Goal: Transaction & Acquisition: Purchase product/service

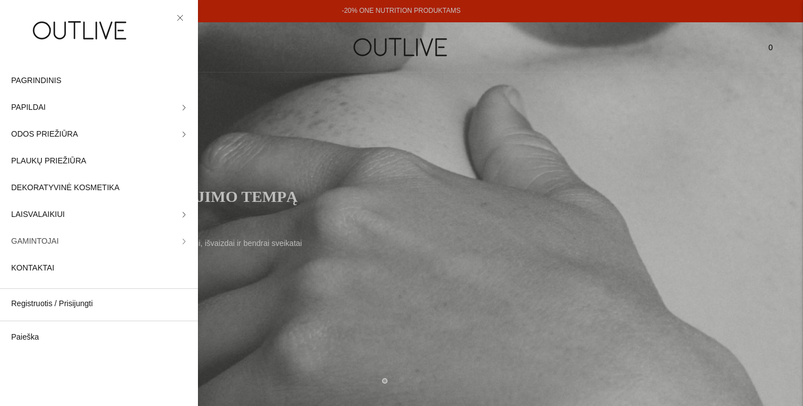
click at [53, 239] on span "GAMINTOJAI" at bounding box center [34, 241] width 47 height 13
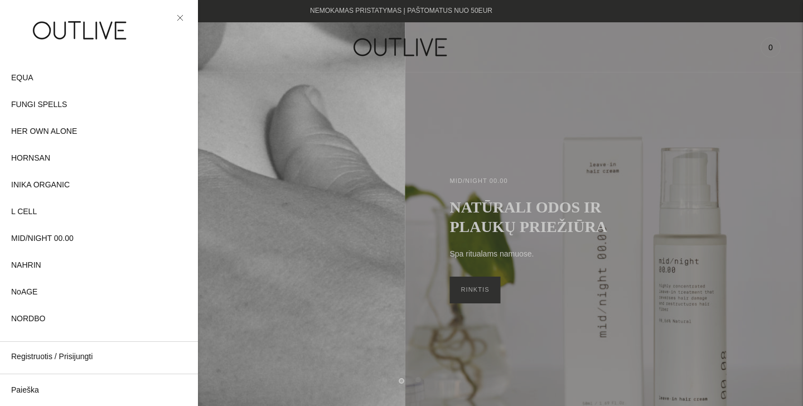
scroll to position [229, 0]
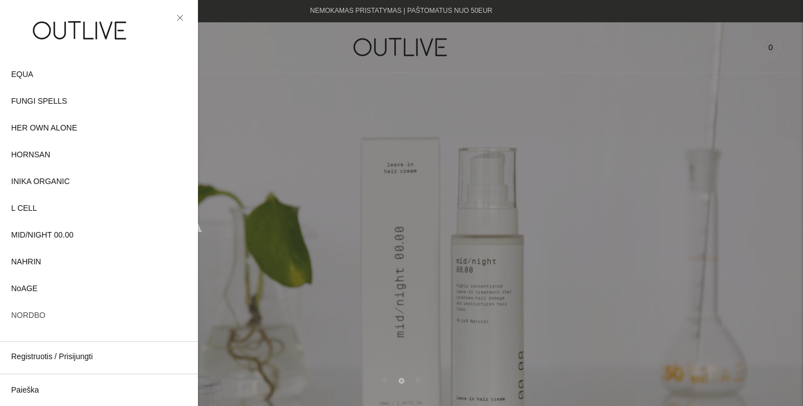
click at [43, 315] on span "NORDBO" at bounding box center [28, 315] width 34 height 13
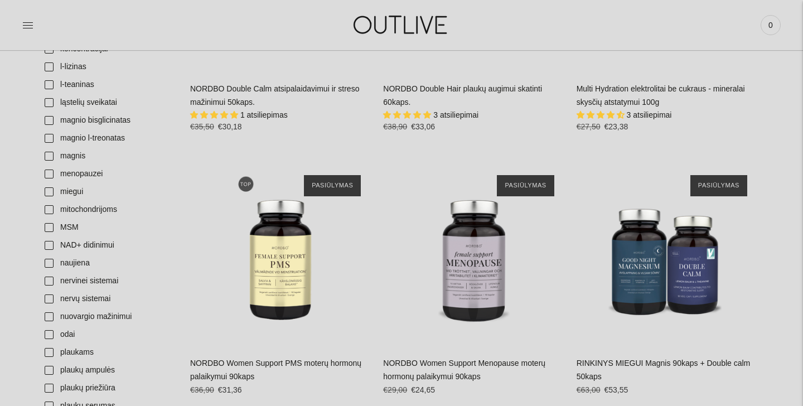
scroll to position [995, 0]
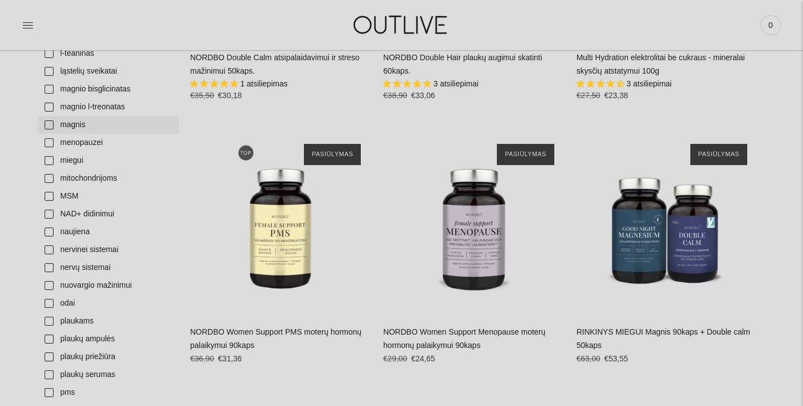
click at [48, 120] on link "magnis" at bounding box center [108, 125] width 141 height 18
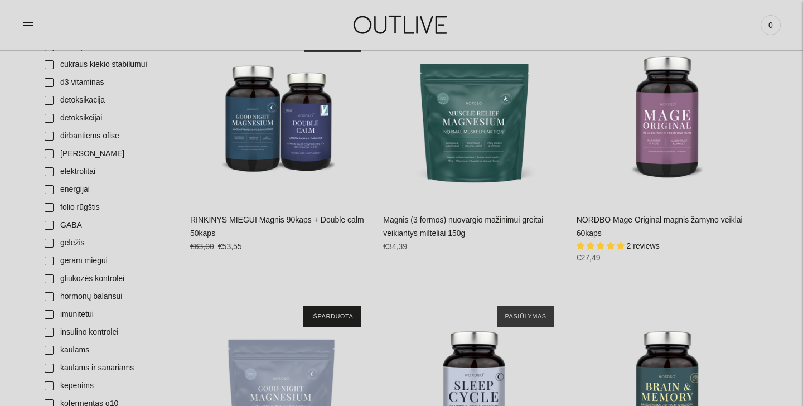
scroll to position [595, 0]
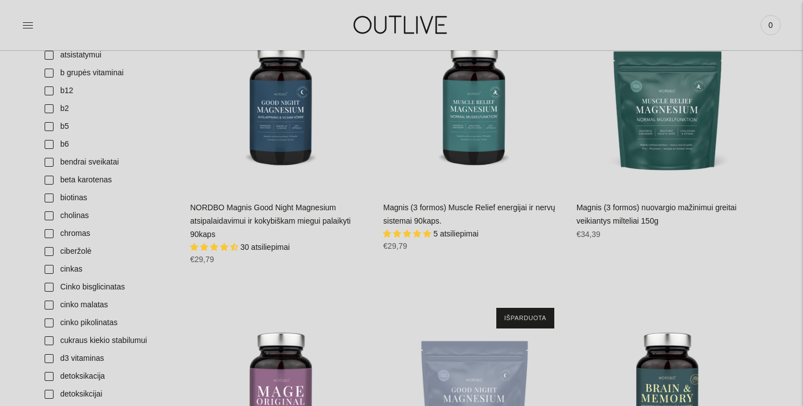
scroll to position [317, 0]
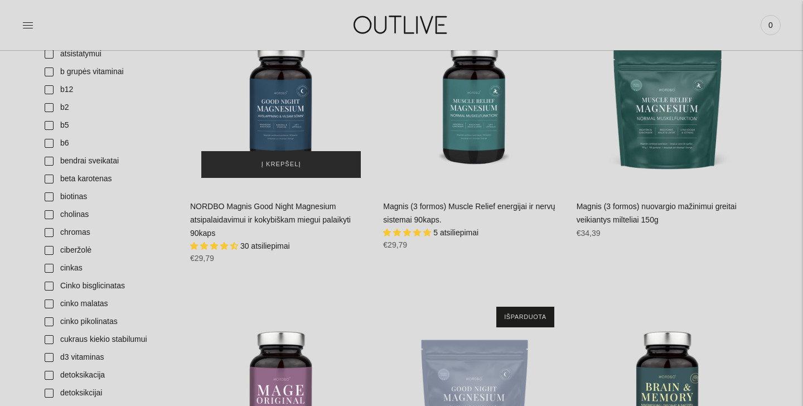
click at [270, 162] on span "Į krepšelį" at bounding box center [281, 164] width 40 height 11
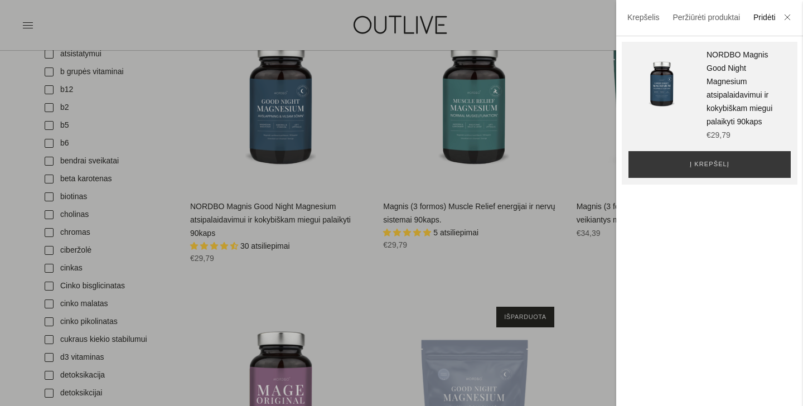
click at [660, 148] on div "**********" at bounding box center [709, 112] width 162 height 129
click at [662, 166] on button "Į krepšelį" at bounding box center [709, 164] width 162 height 27
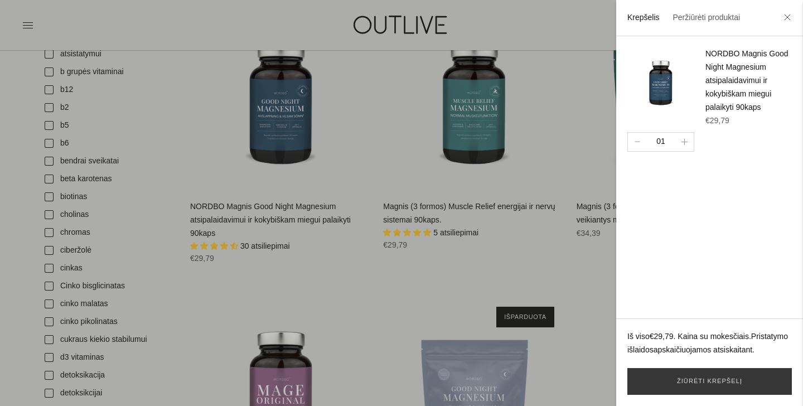
click at [471, 87] on div at bounding box center [401, 203] width 803 height 406
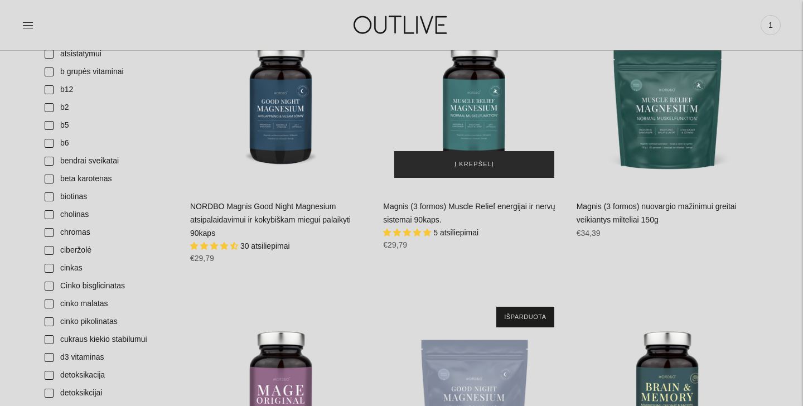
click at [484, 166] on span "Į krepšelį" at bounding box center [474, 164] width 40 height 11
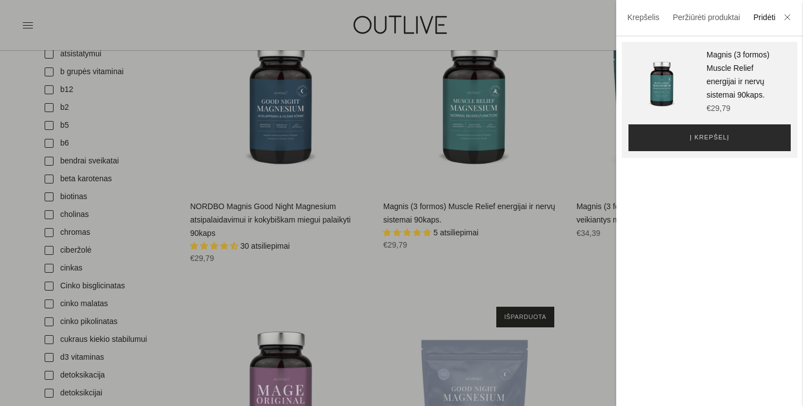
click at [707, 139] on span "Į krepšelį" at bounding box center [709, 137] width 40 height 11
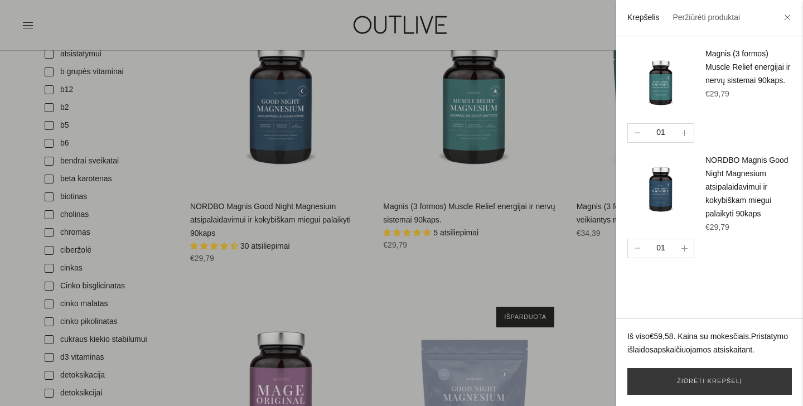
click at [789, 13] on li at bounding box center [787, 18] width 18 height 25
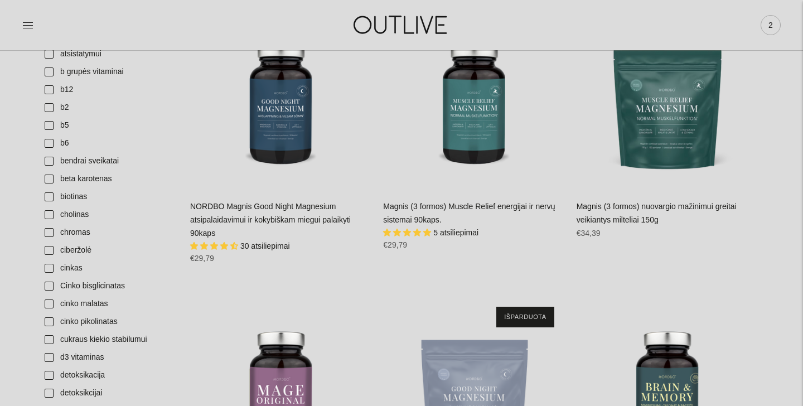
click at [771, 24] on span "2" at bounding box center [770, 25] width 16 height 16
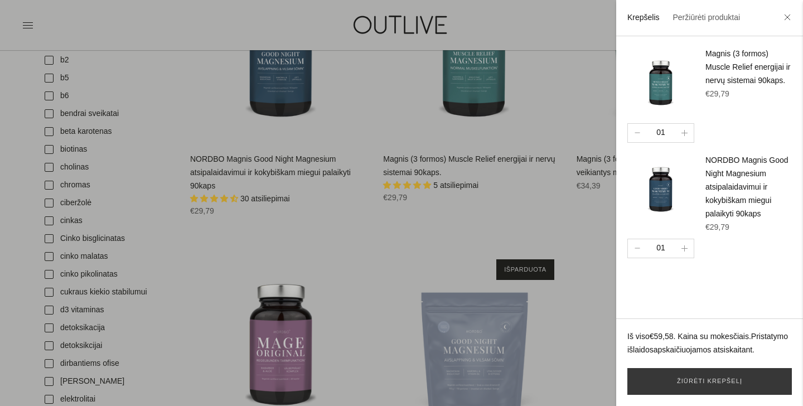
scroll to position [418, 0]
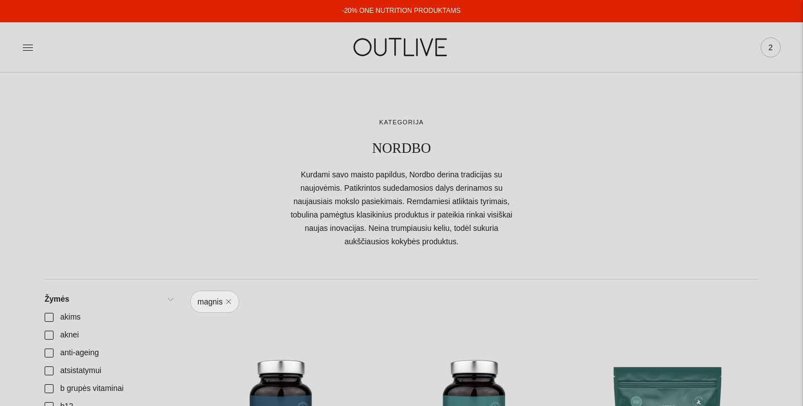
click at [769, 54] on span "2" at bounding box center [770, 48] width 16 height 16
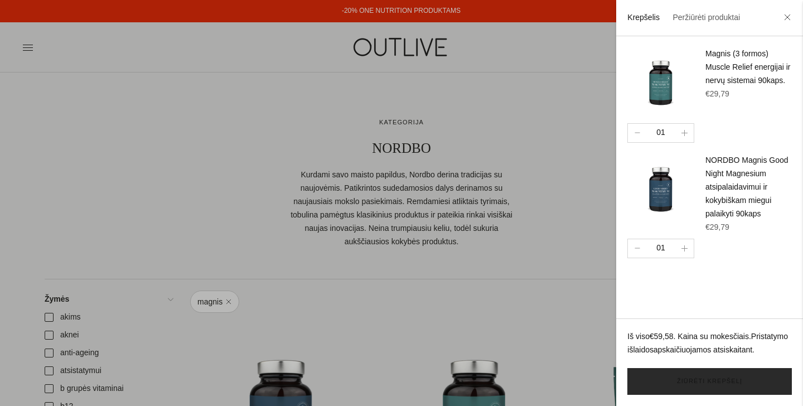
click at [693, 385] on link "Žiūrėti krepšelį" at bounding box center [709, 381] width 164 height 27
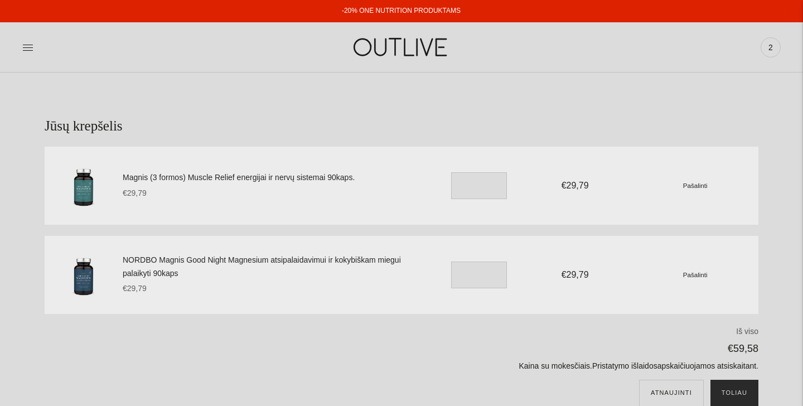
click at [737, 400] on button "Toliau" at bounding box center [734, 393] width 48 height 27
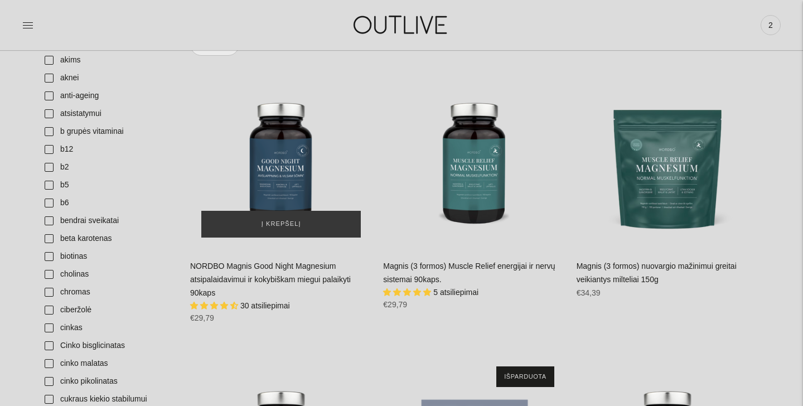
click at [259, 177] on div "NORDBO Magnis Good Night Magnesium atsipalaidavimui ir kokybiškam miegui palaik…" at bounding box center [281, 158] width 182 height 182
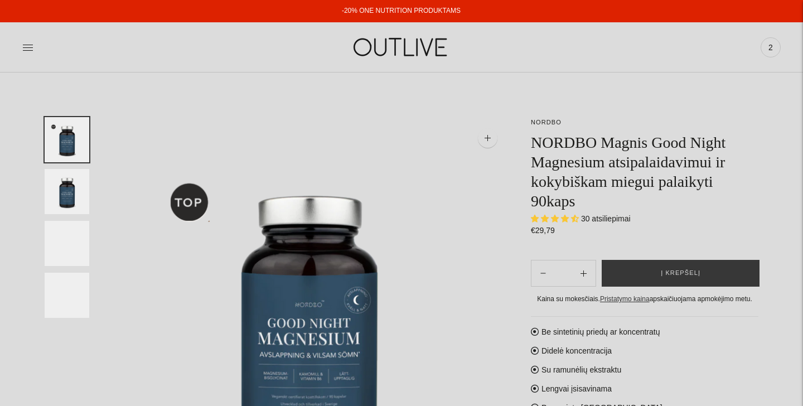
select select "**********"
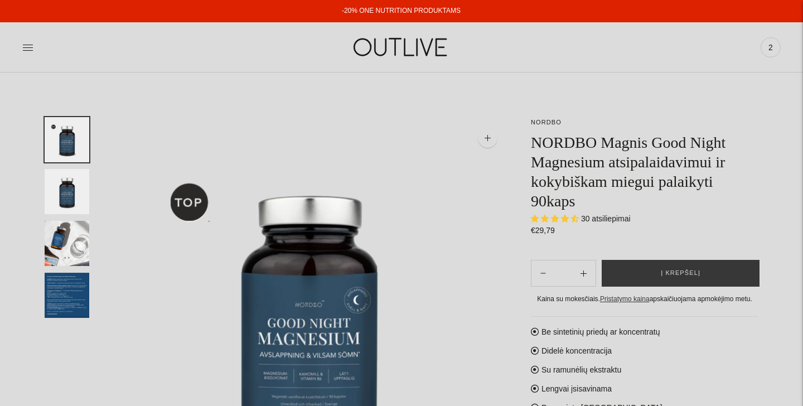
scroll to position [52, 0]
select select "**********"
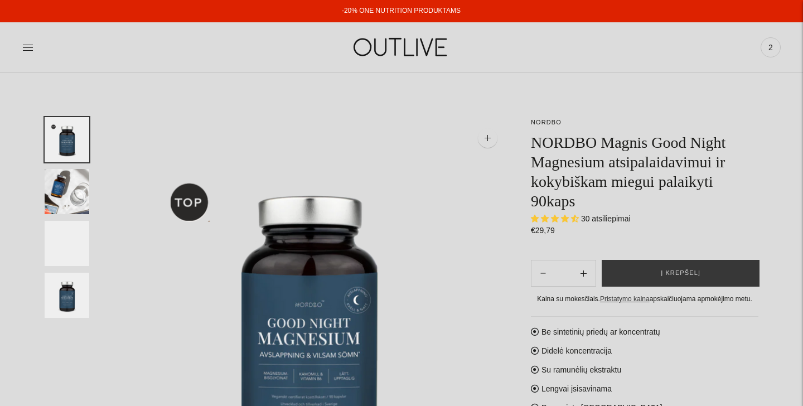
select select "**********"
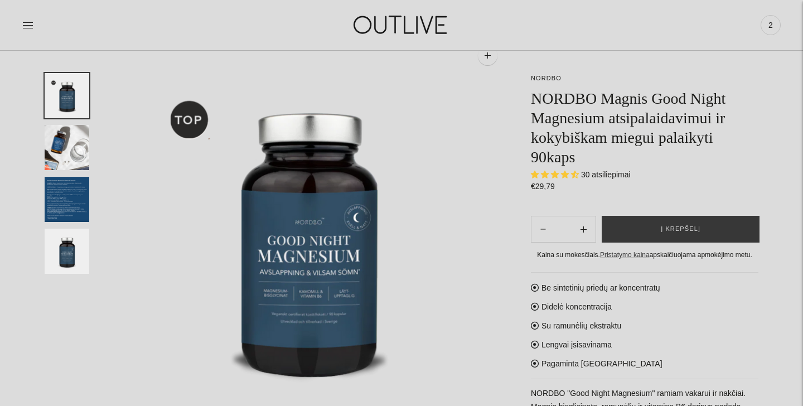
scroll to position [93, 0]
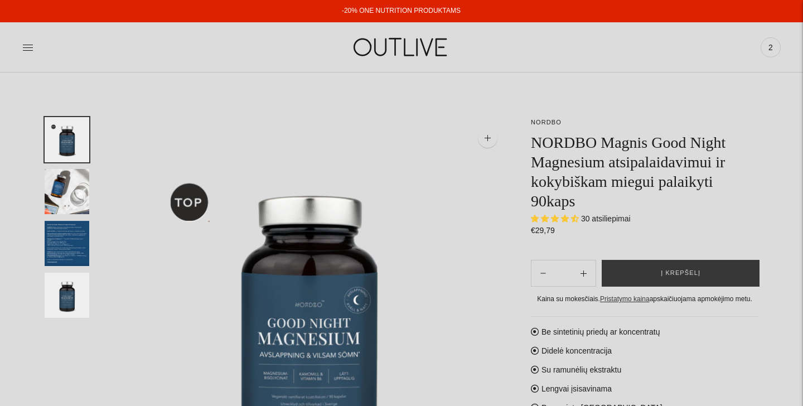
select select "**********"
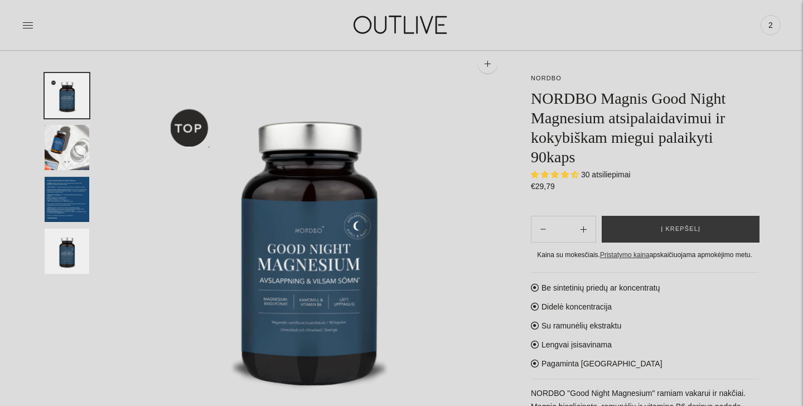
scroll to position [96, 0]
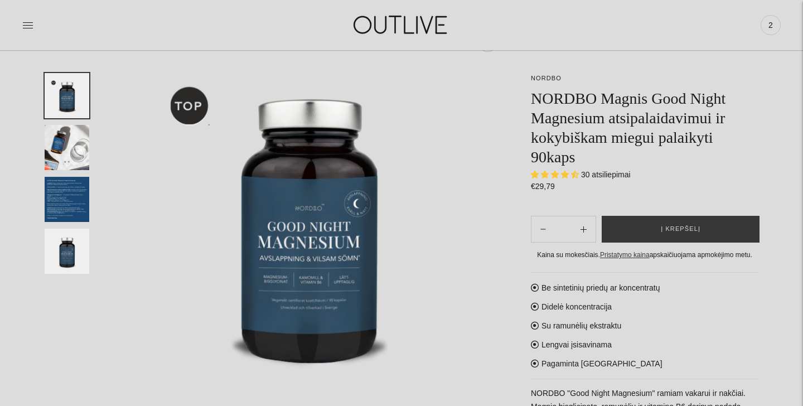
click at [72, 142] on img "Translation missing: en.general.accessibility.image_thumbail" at bounding box center [67, 147] width 45 height 45
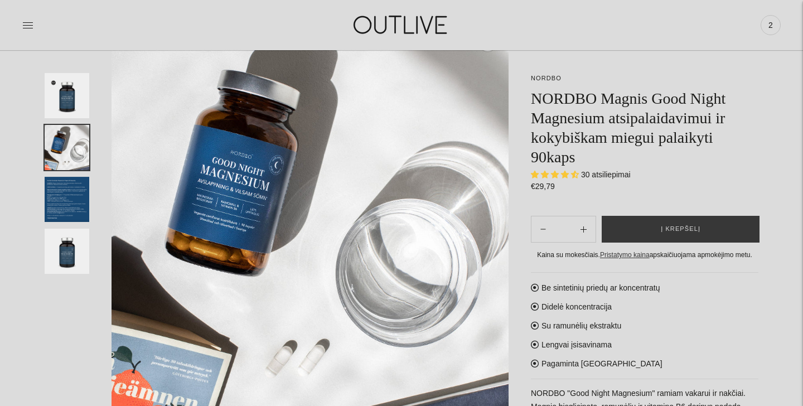
click at [71, 196] on img "Translation missing: en.general.accessibility.image_thumbail" at bounding box center [67, 199] width 45 height 45
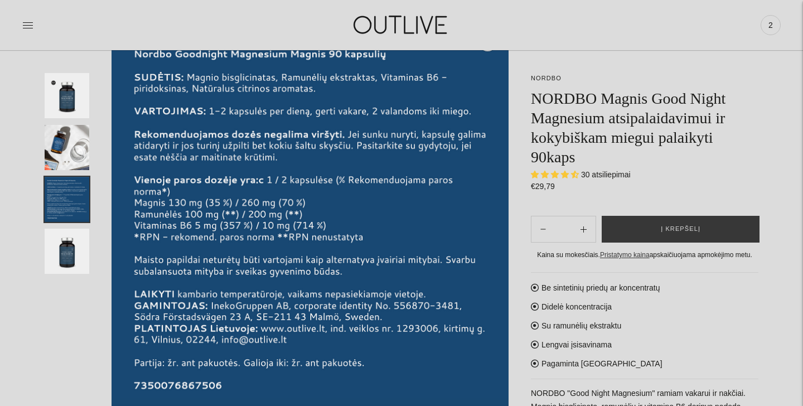
click at [69, 243] on img "Translation missing: en.general.accessibility.image_thumbail" at bounding box center [67, 251] width 45 height 45
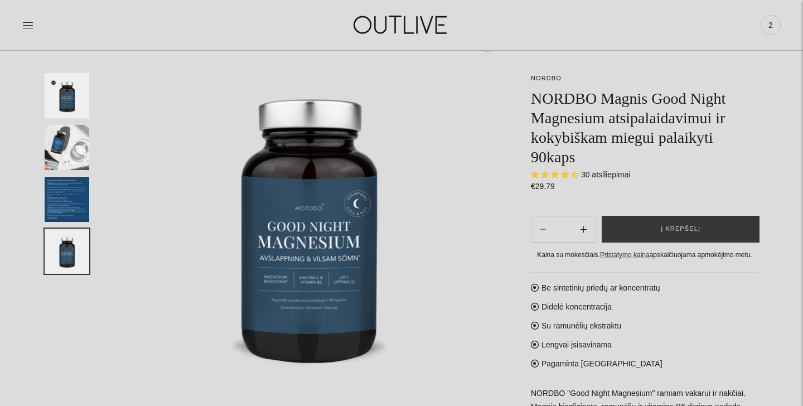
click at [67, 99] on img "Translation missing: en.general.accessibility.image_thumbail" at bounding box center [67, 95] width 45 height 45
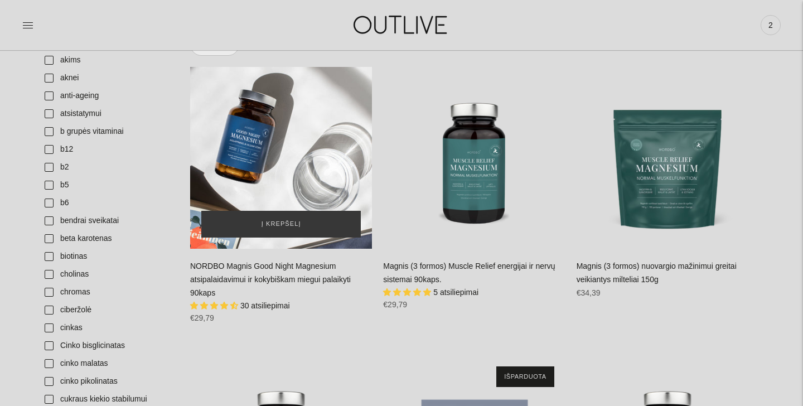
click at [275, 158] on div "NORDBO Magnis Good Night Magnesium atsipalaidavimui ir kokybiškam miegui palaik…" at bounding box center [281, 158] width 182 height 182
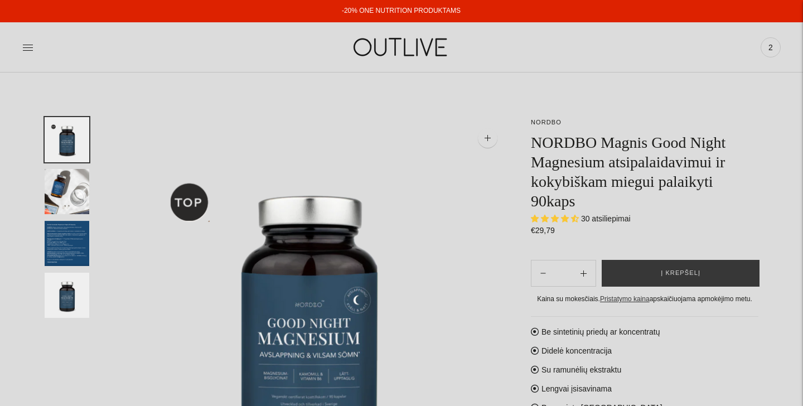
select select "**********"
